Goal: Information Seeking & Learning: Learn about a topic

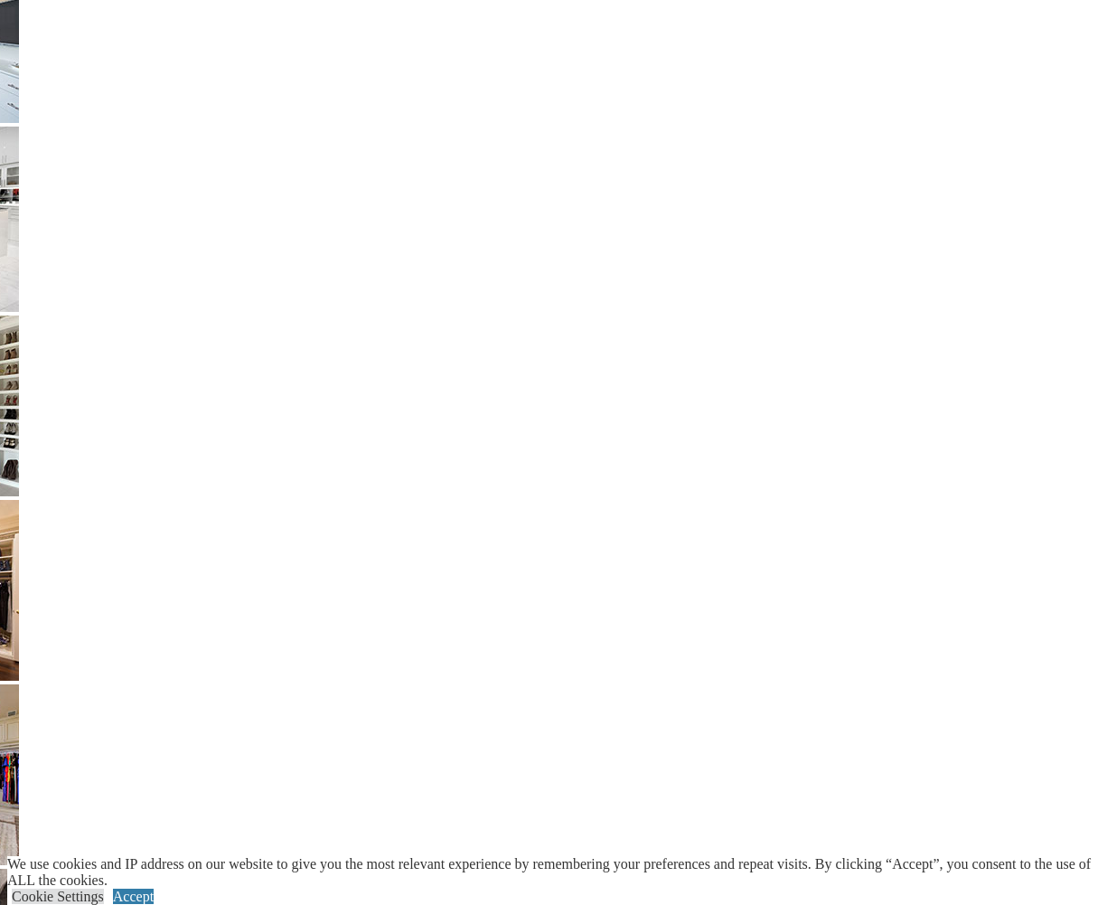
scroll to position [3463, 0]
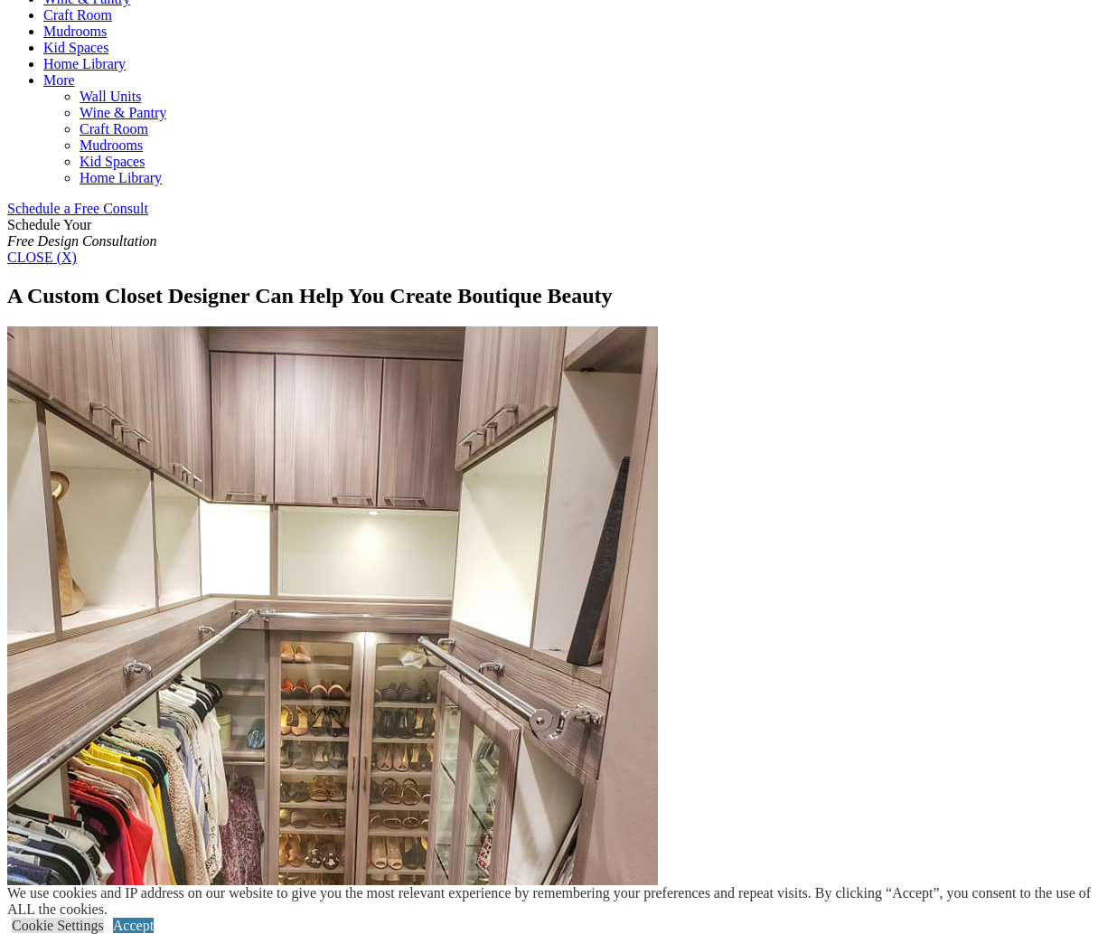
scroll to position [990, 0]
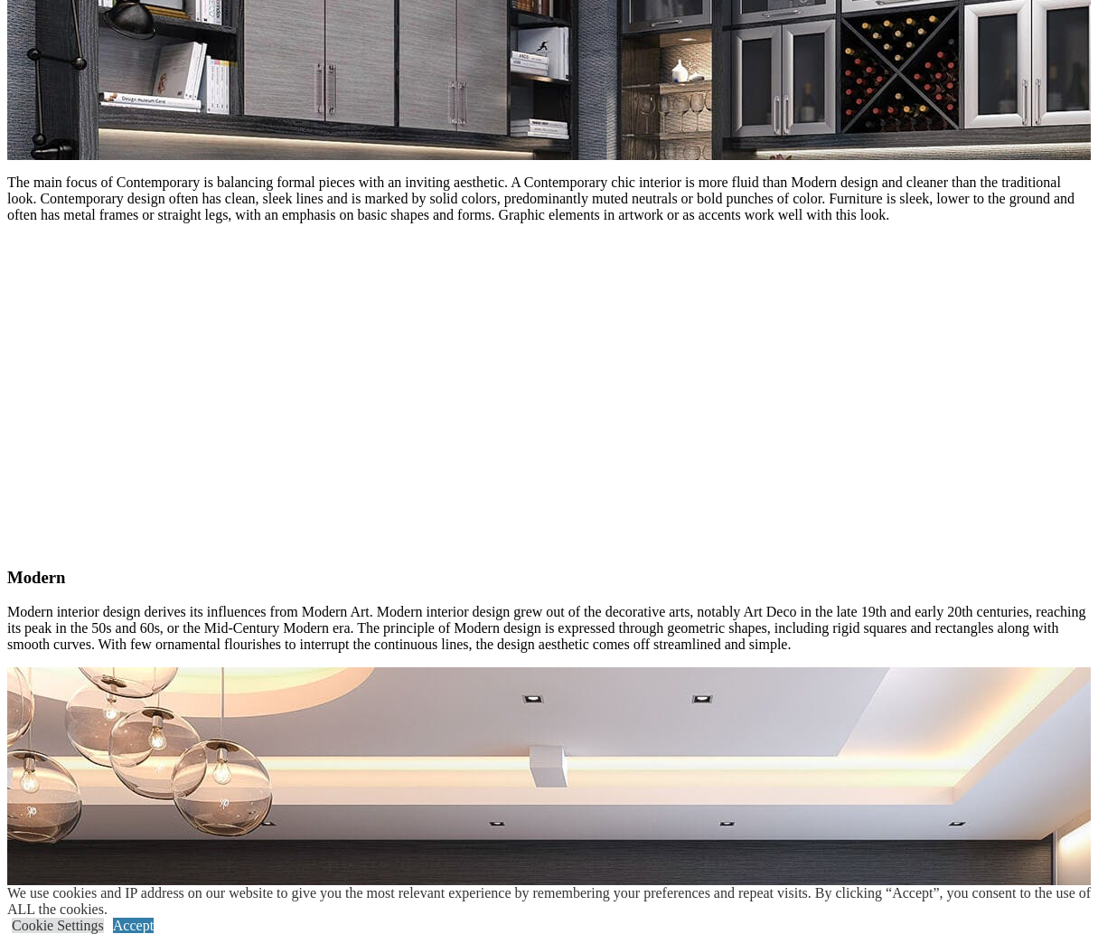
scroll to position [2129, 0]
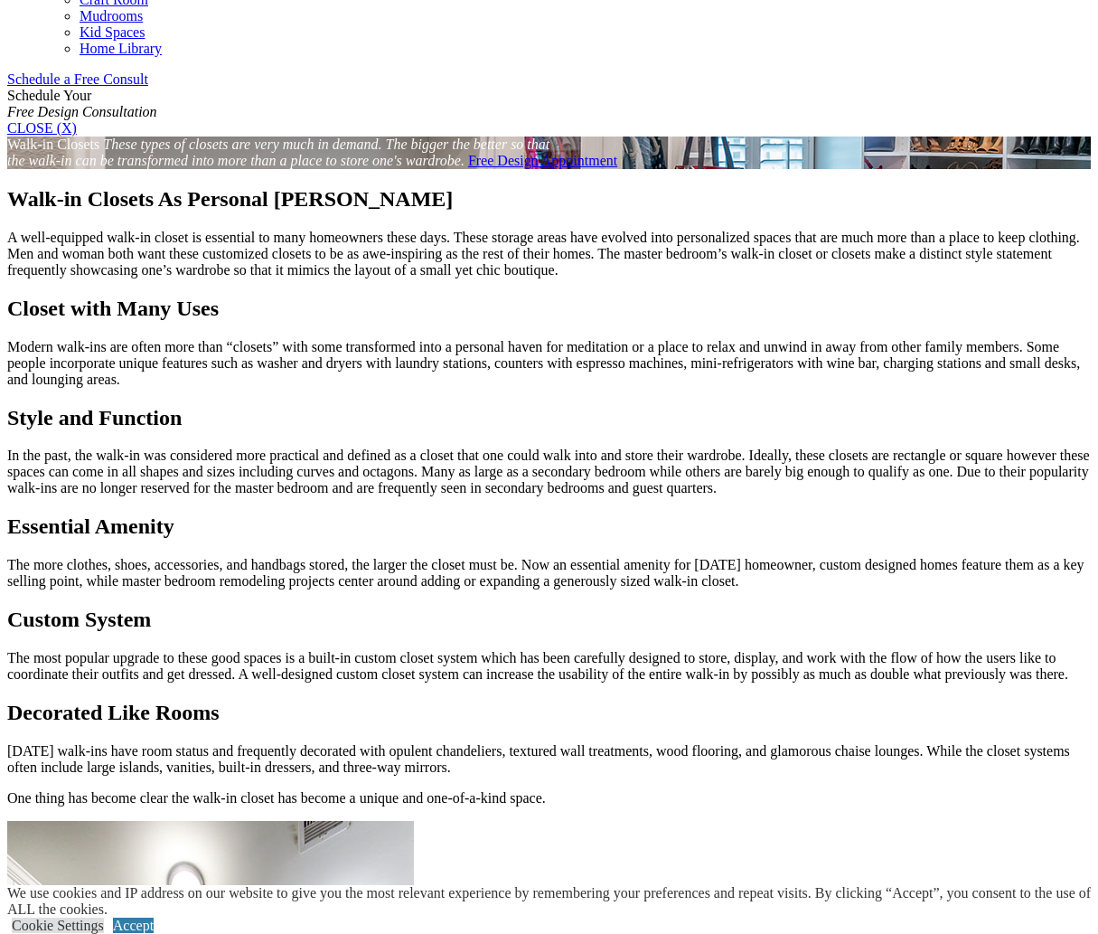
scroll to position [1143, 0]
